Goal: Task Accomplishment & Management: Manage account settings

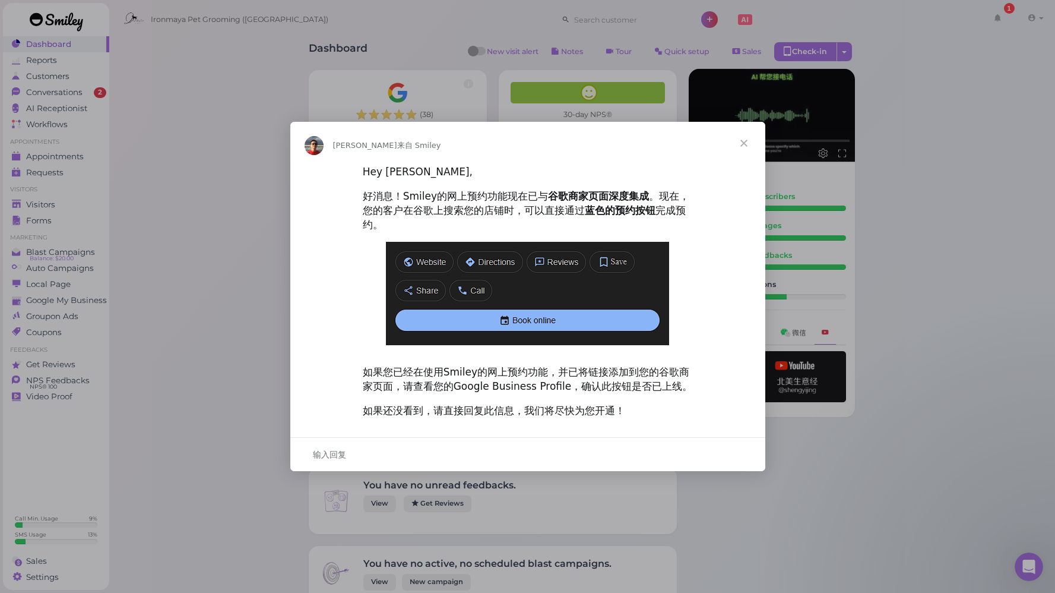
click at [744, 144] on span "关闭" at bounding box center [744, 143] width 43 height 43
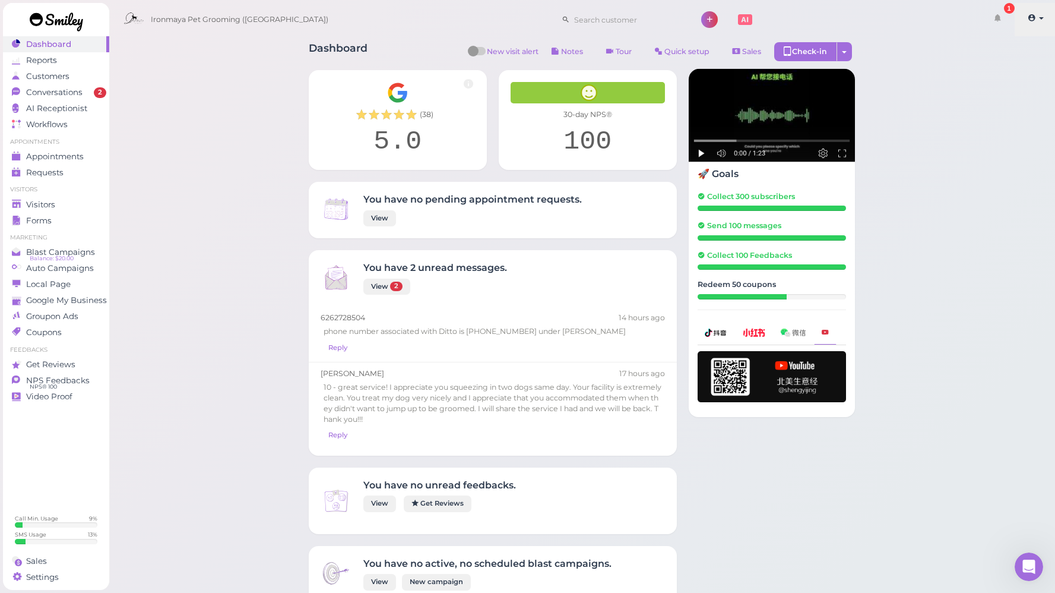
click at [1032, 20] on icon at bounding box center [1032, 17] width 8 height 11
click at [994, 93] on link "Logout" at bounding box center [1008, 90] width 97 height 14
